Goal: Transaction & Acquisition: Purchase product/service

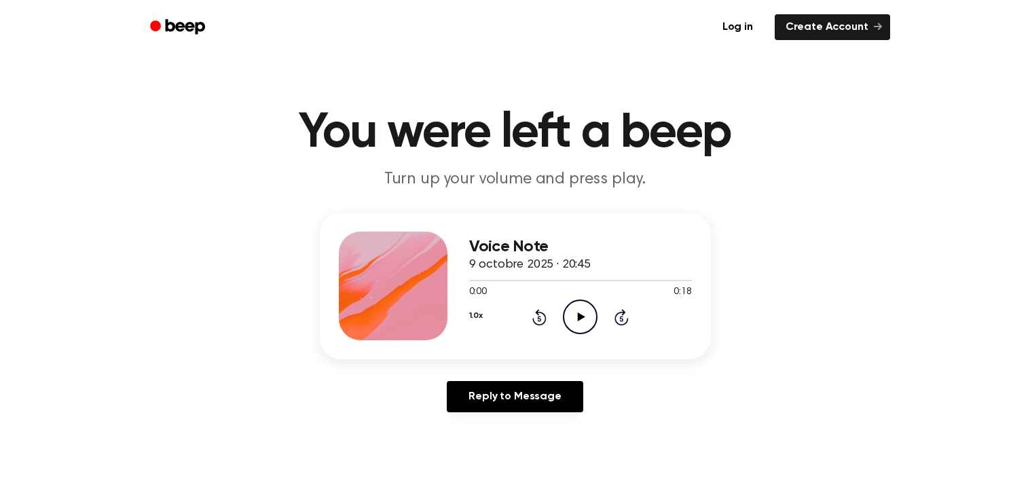
click at [586, 319] on icon "Play Audio" at bounding box center [580, 316] width 35 height 35
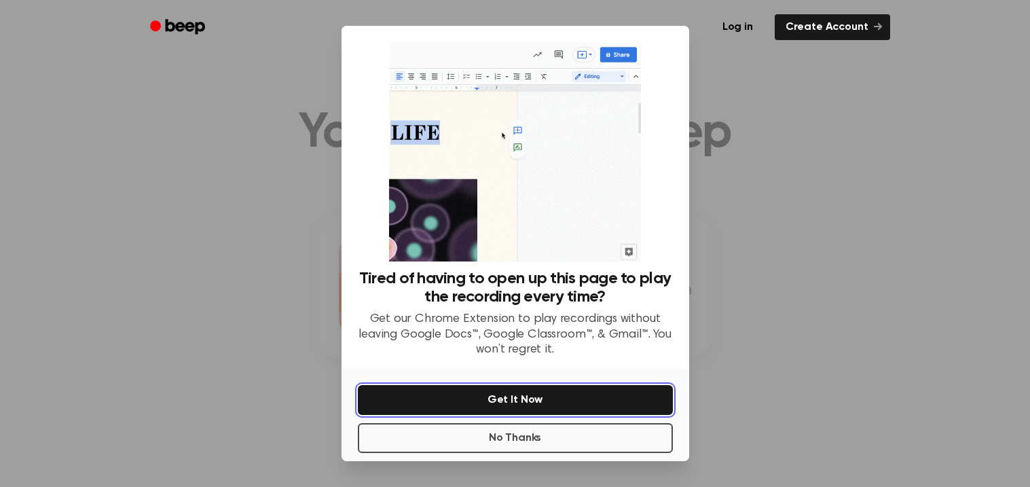
click at [523, 401] on button "Get It Now" at bounding box center [515, 400] width 315 height 30
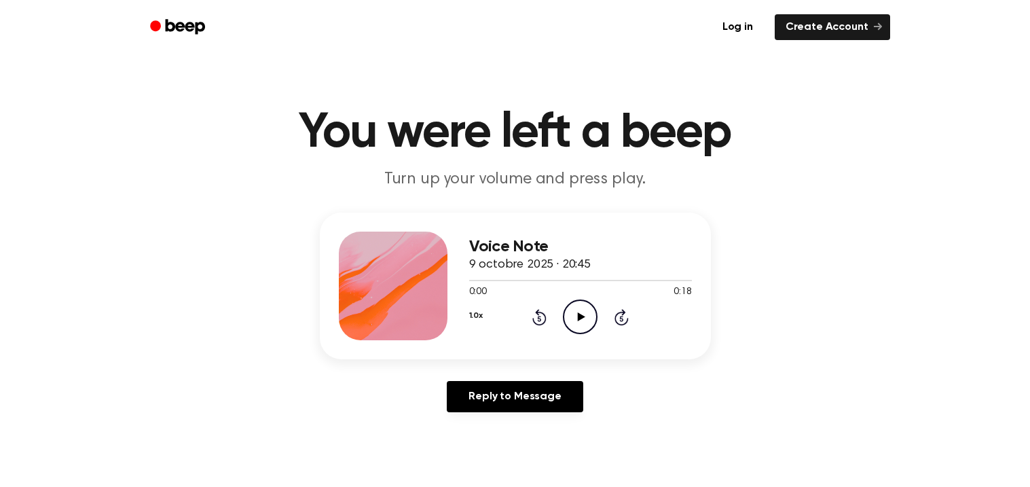
click at [577, 306] on icon "Play Audio" at bounding box center [580, 316] width 35 height 35
click at [574, 318] on icon "Play Audio" at bounding box center [580, 316] width 35 height 35
click at [580, 316] on icon at bounding box center [581, 316] width 7 height 9
click at [580, 316] on icon "Pause Audio" at bounding box center [580, 316] width 35 height 35
click at [580, 316] on icon at bounding box center [581, 316] width 7 height 9
